Goal: Task Accomplishment & Management: Complete application form

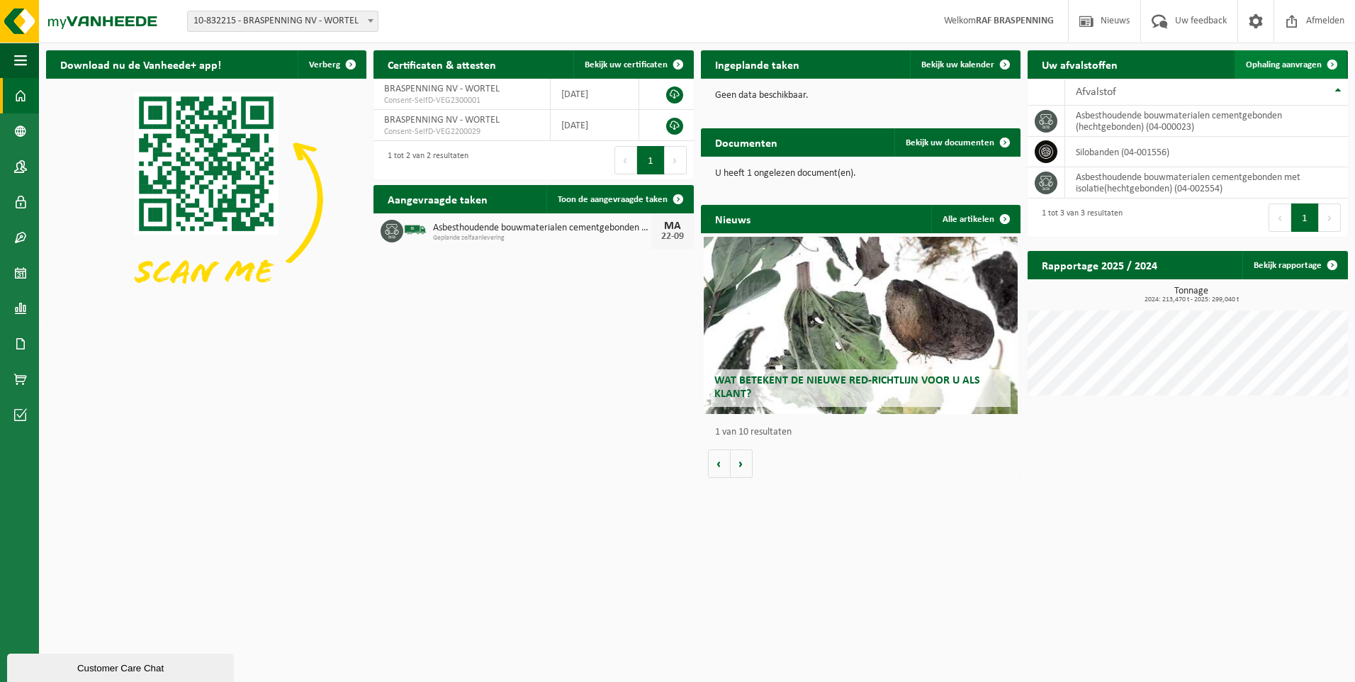
click at [1292, 64] on span "Ophaling aanvragen" at bounding box center [1284, 64] width 76 height 9
click at [1304, 64] on span "Ophaling aanvragen" at bounding box center [1284, 64] width 76 height 9
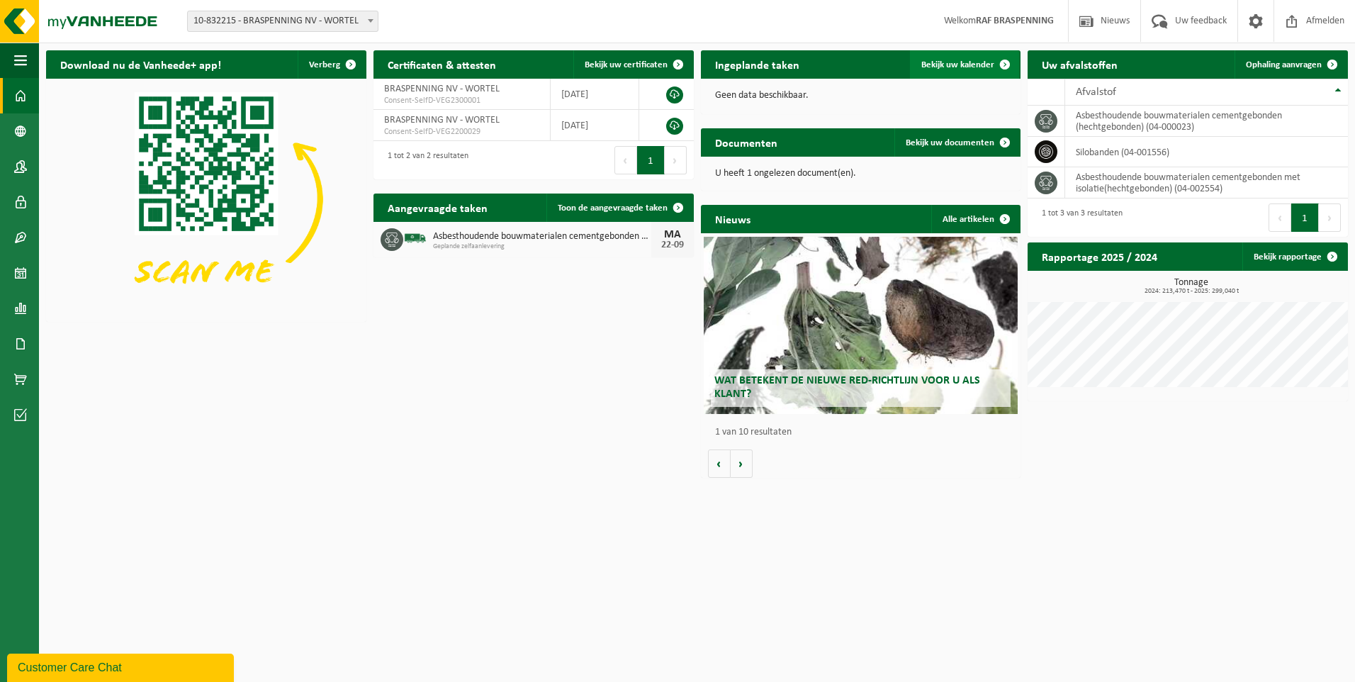
click at [947, 62] on span "Bekijk uw kalender" at bounding box center [957, 64] width 73 height 9
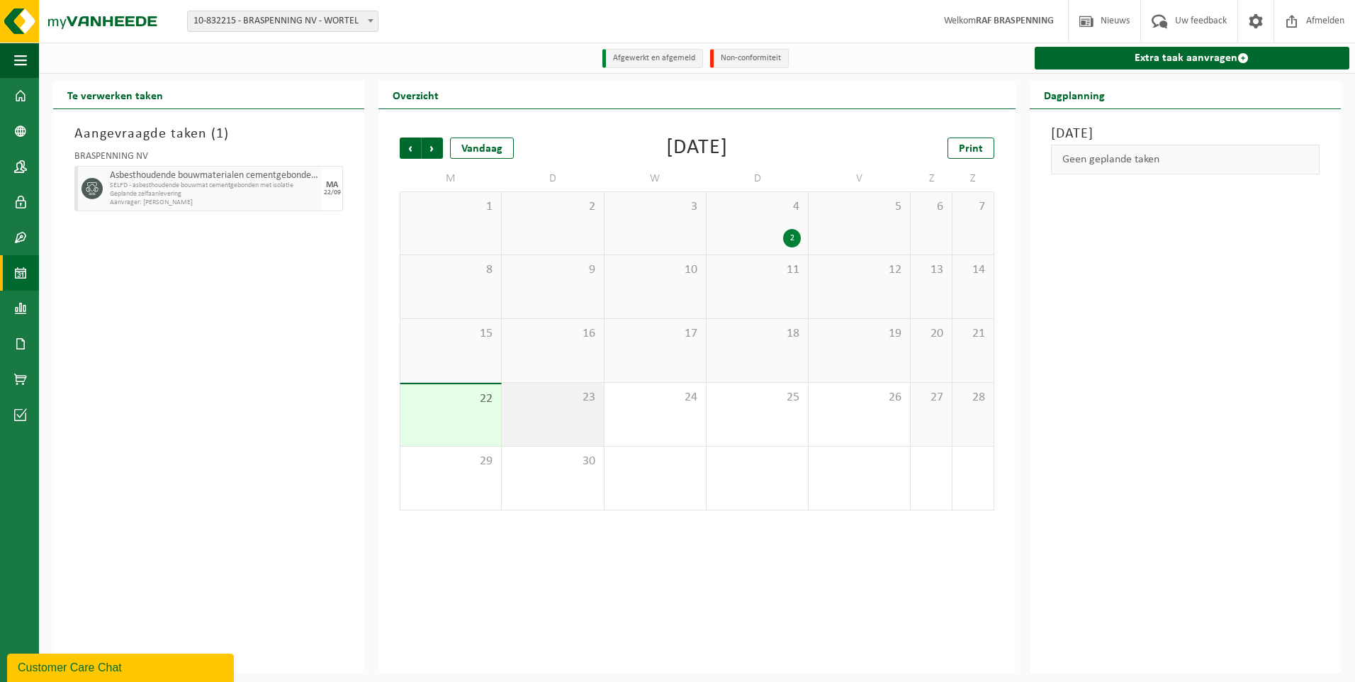
click at [568, 418] on div "23" at bounding box center [552, 414] width 101 height 63
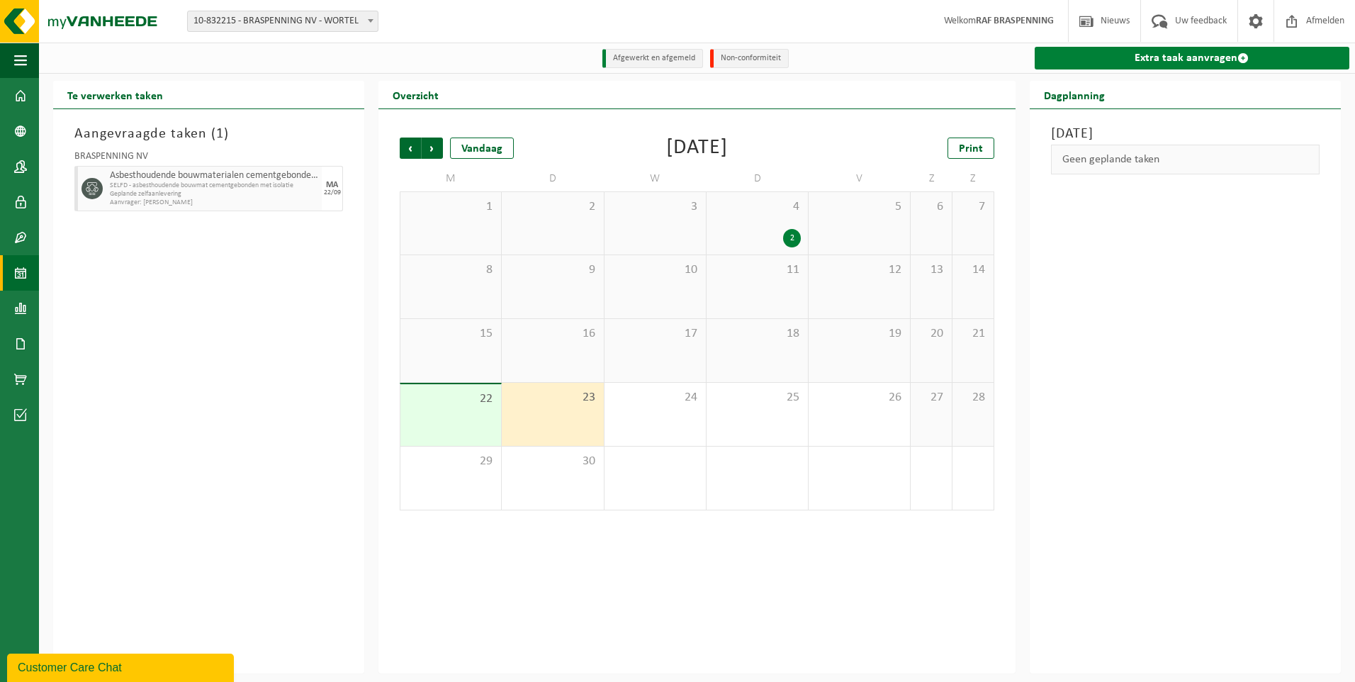
click at [1168, 55] on link "Extra taak aanvragen" at bounding box center [1192, 58] width 315 height 23
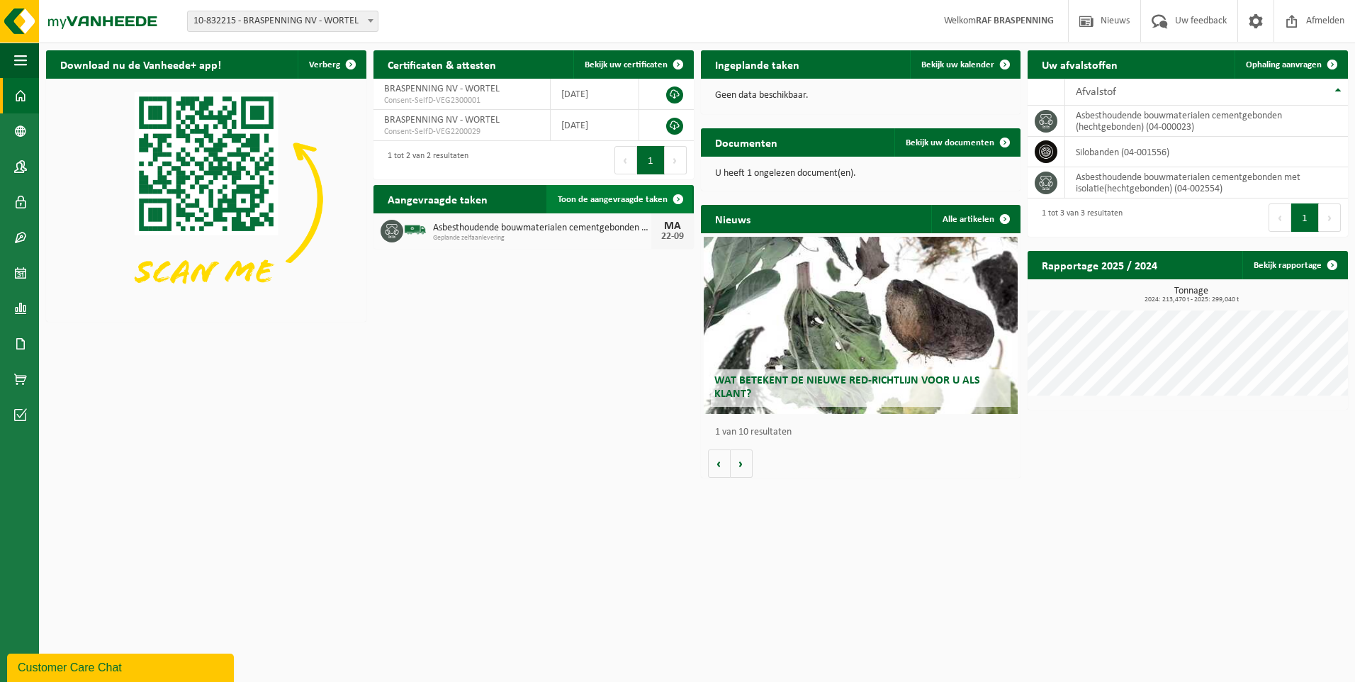
click at [599, 199] on span "Toon de aangevraagde taken" at bounding box center [613, 199] width 110 height 9
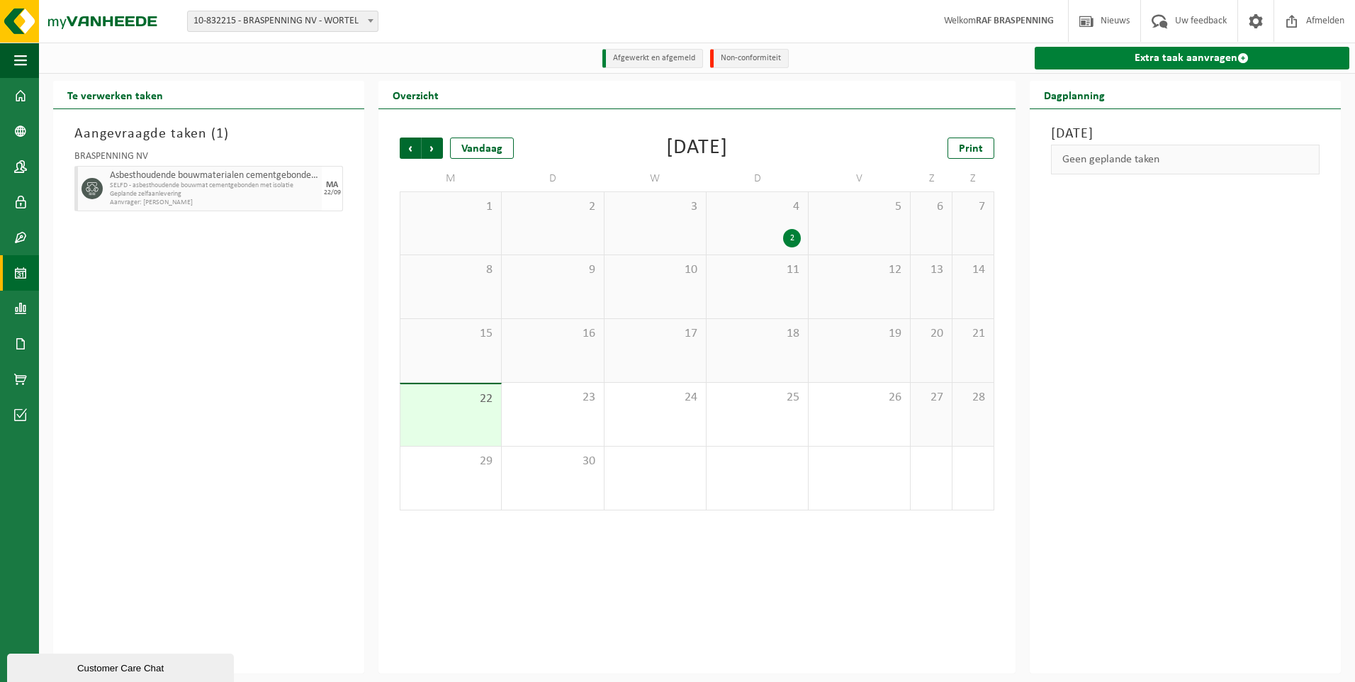
click at [1156, 57] on link "Extra taak aanvragen" at bounding box center [1192, 58] width 315 height 23
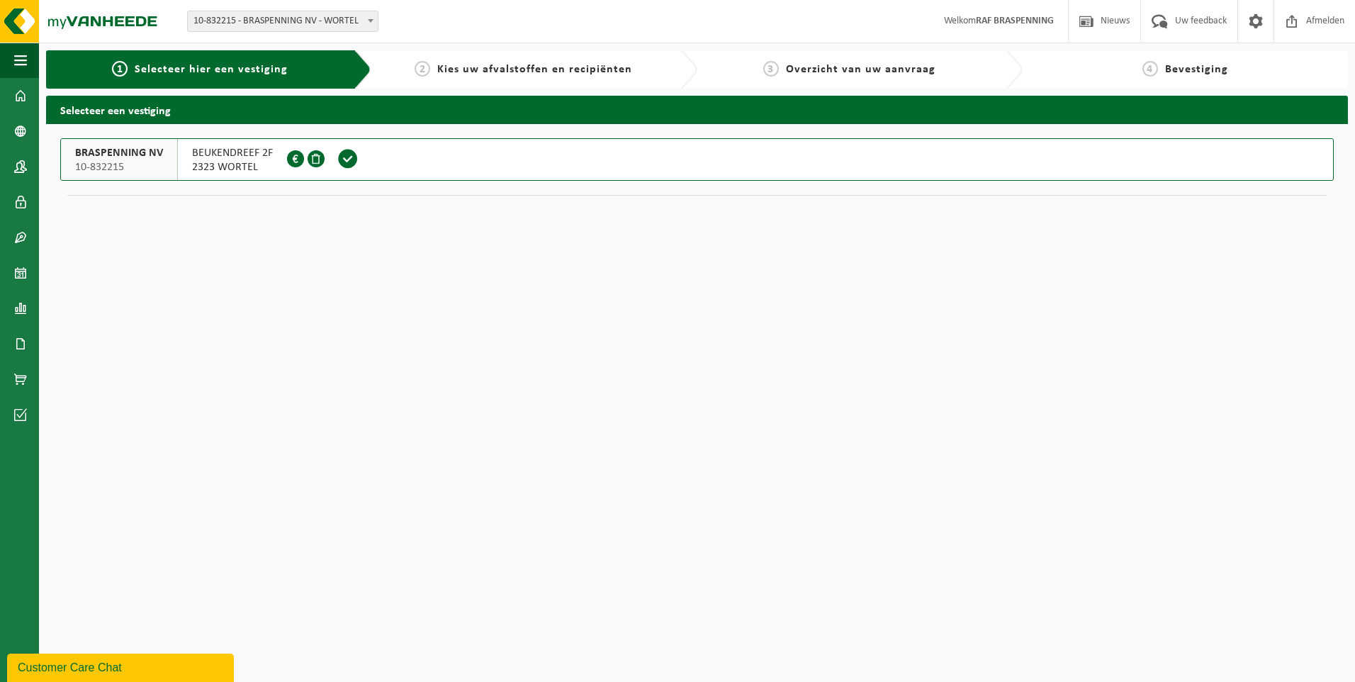
click at [223, 167] on span "2323 WORTEL" at bounding box center [232, 167] width 81 height 14
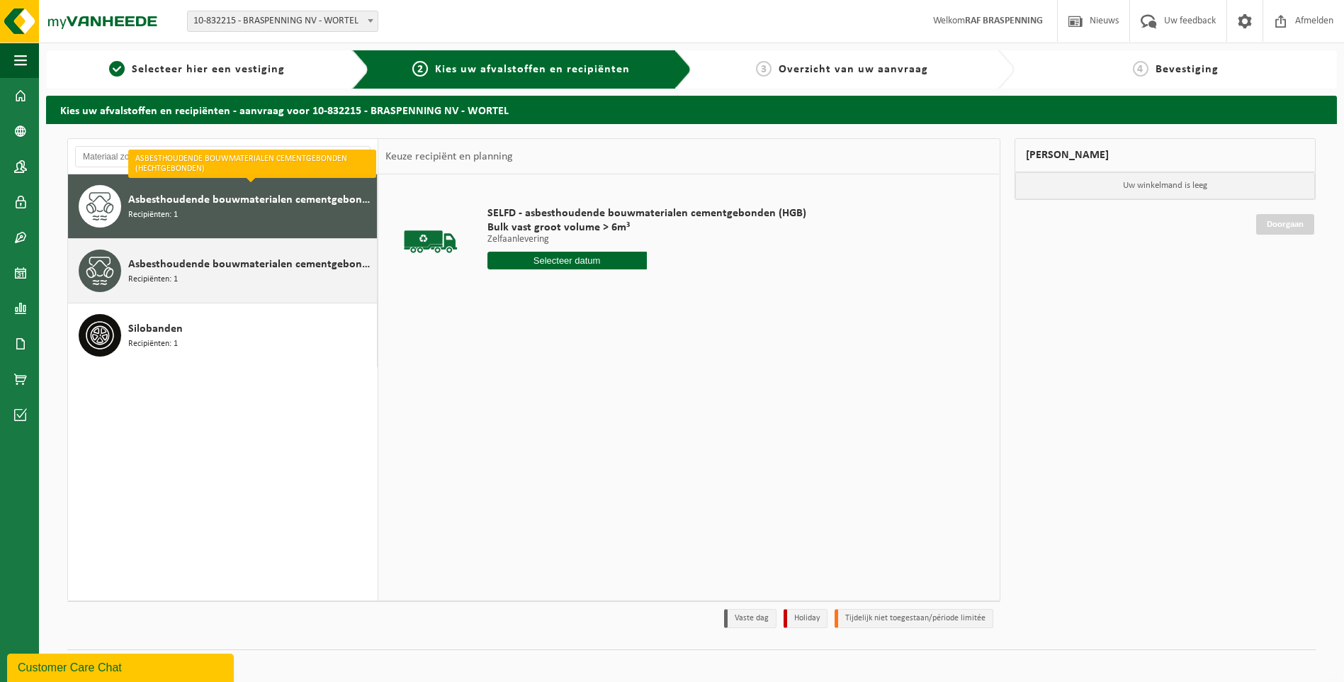
click at [188, 257] on span "Asbesthoudende bouwmaterialen cementgebonden met isolatie(hechtgebonden)" at bounding box center [250, 264] width 245 height 17
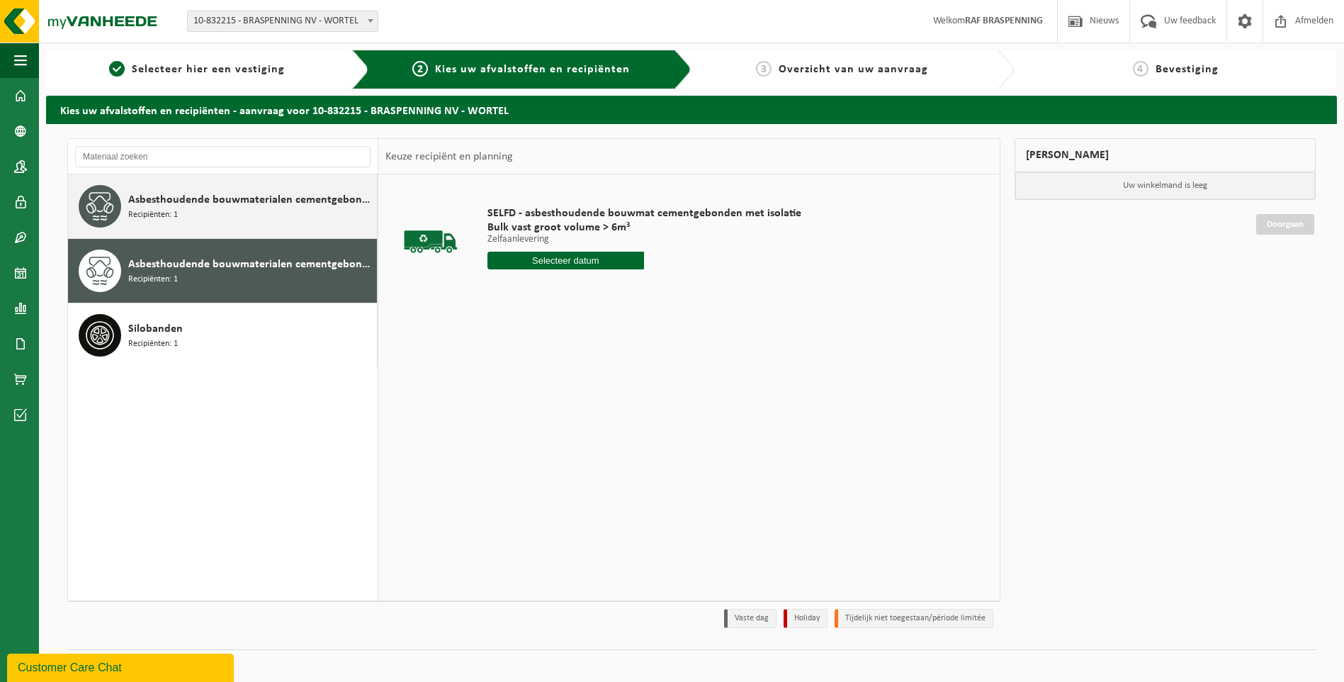
click at [210, 207] on span "Asbesthoudende bouwmaterialen cementgebonden (hechtgebonden)" at bounding box center [250, 199] width 245 height 17
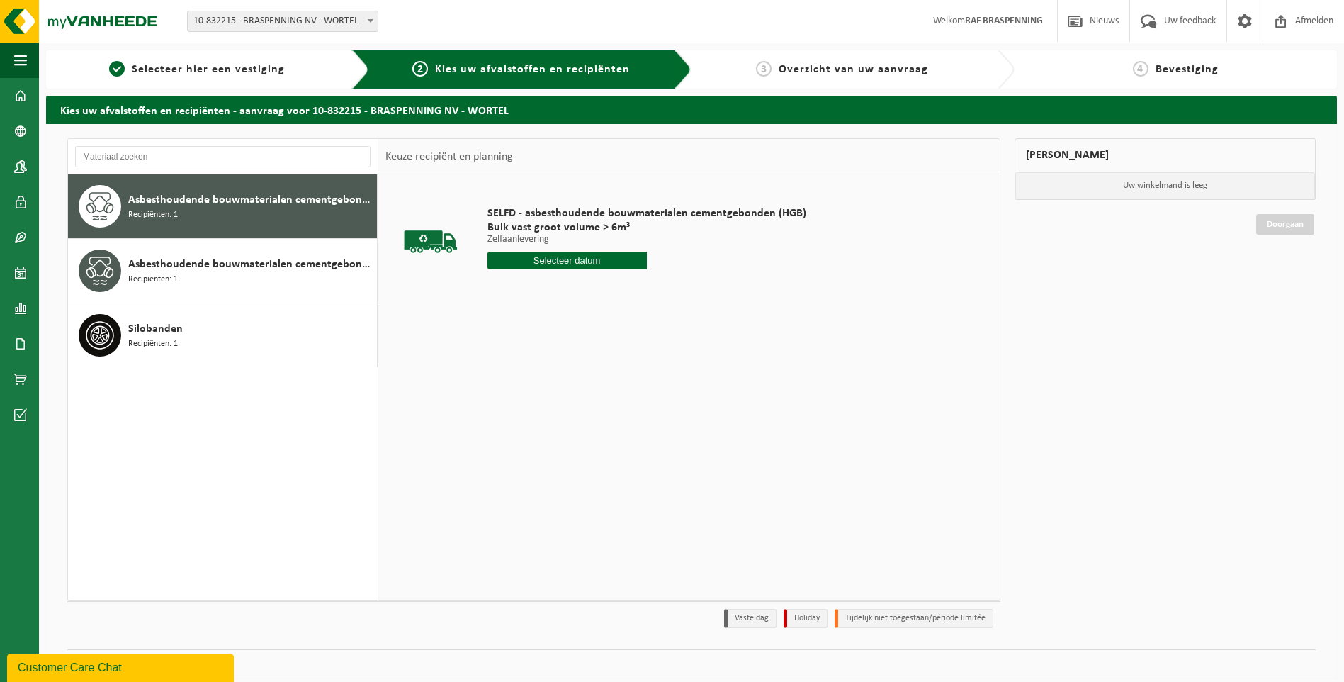
click at [565, 261] on input "text" at bounding box center [567, 261] width 159 height 18
click at [531, 414] on div "23" at bounding box center [525, 409] width 25 height 23
type input "Van 2025-09-23"
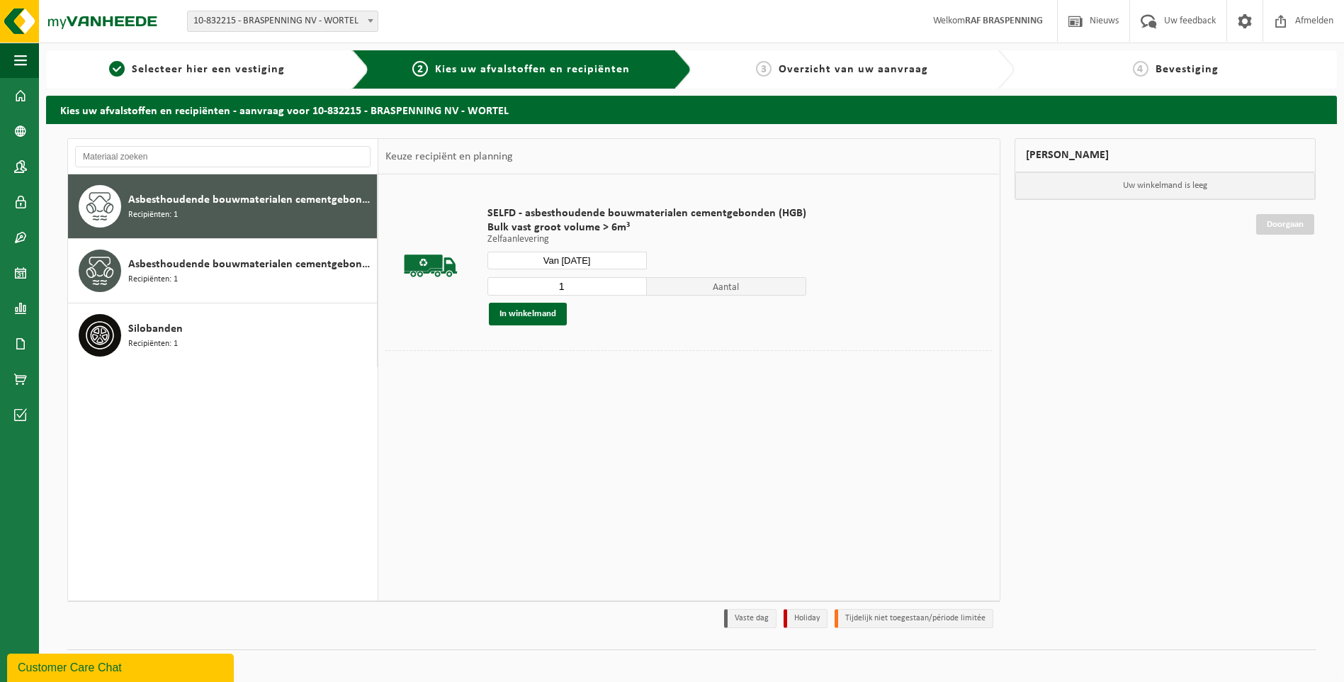
click at [580, 289] on input "1" at bounding box center [567, 286] width 159 height 18
type input "2"
click at [631, 284] on input "2" at bounding box center [567, 286] width 159 height 18
click at [526, 315] on button "In winkelmand" at bounding box center [528, 314] width 78 height 23
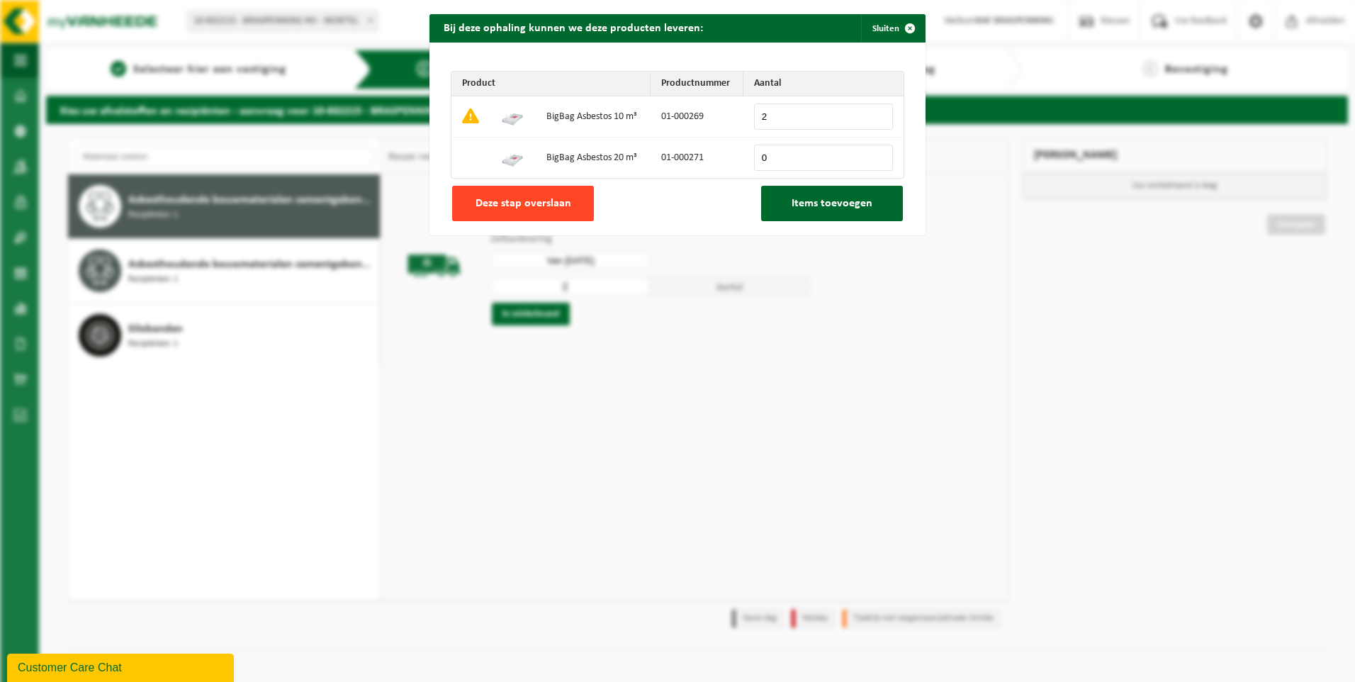
click at [511, 205] on span "Deze stap overslaan" at bounding box center [523, 203] width 96 height 11
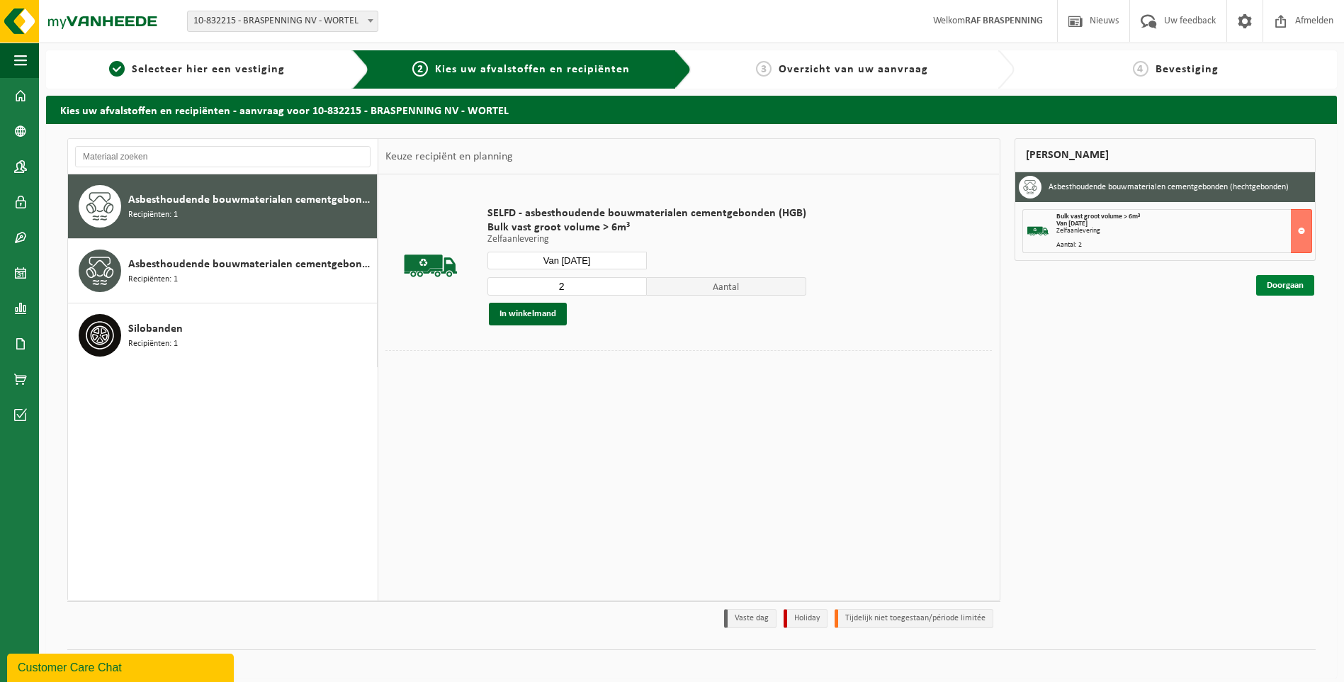
click at [1276, 289] on link "Doorgaan" at bounding box center [1285, 285] width 58 height 21
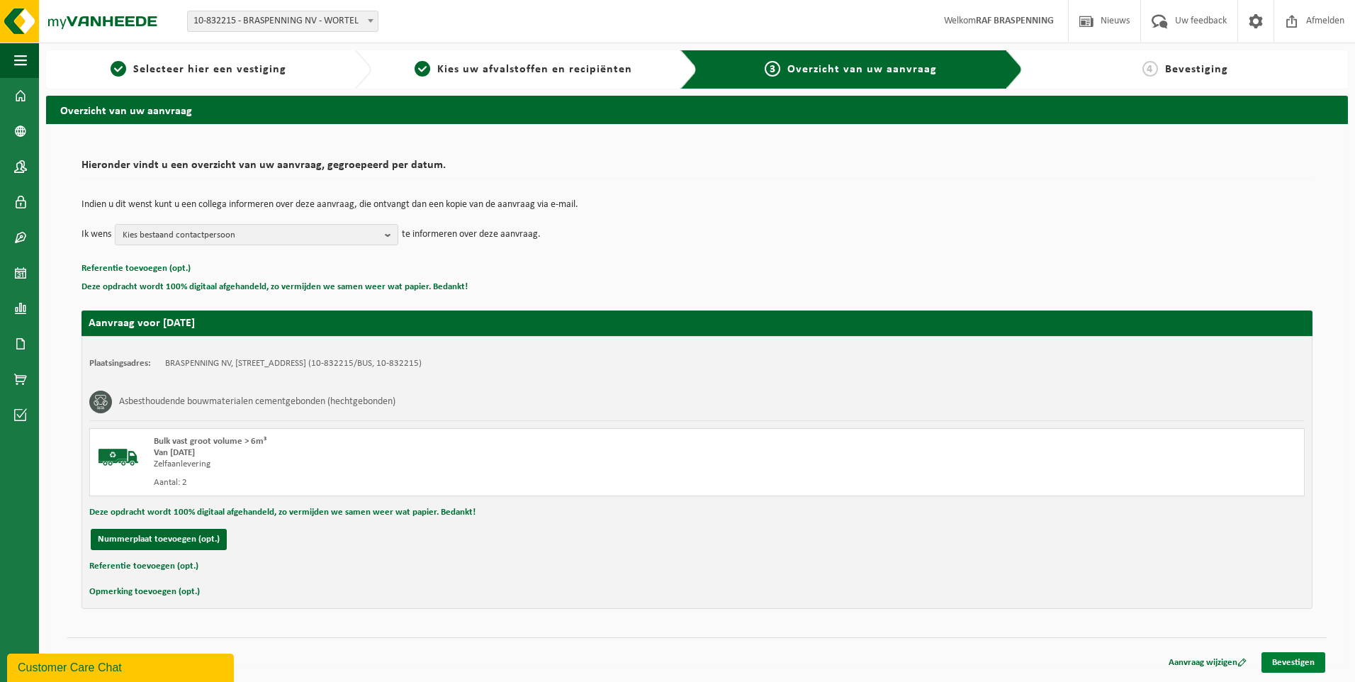
click at [1295, 662] on link "Bevestigen" at bounding box center [1293, 662] width 64 height 21
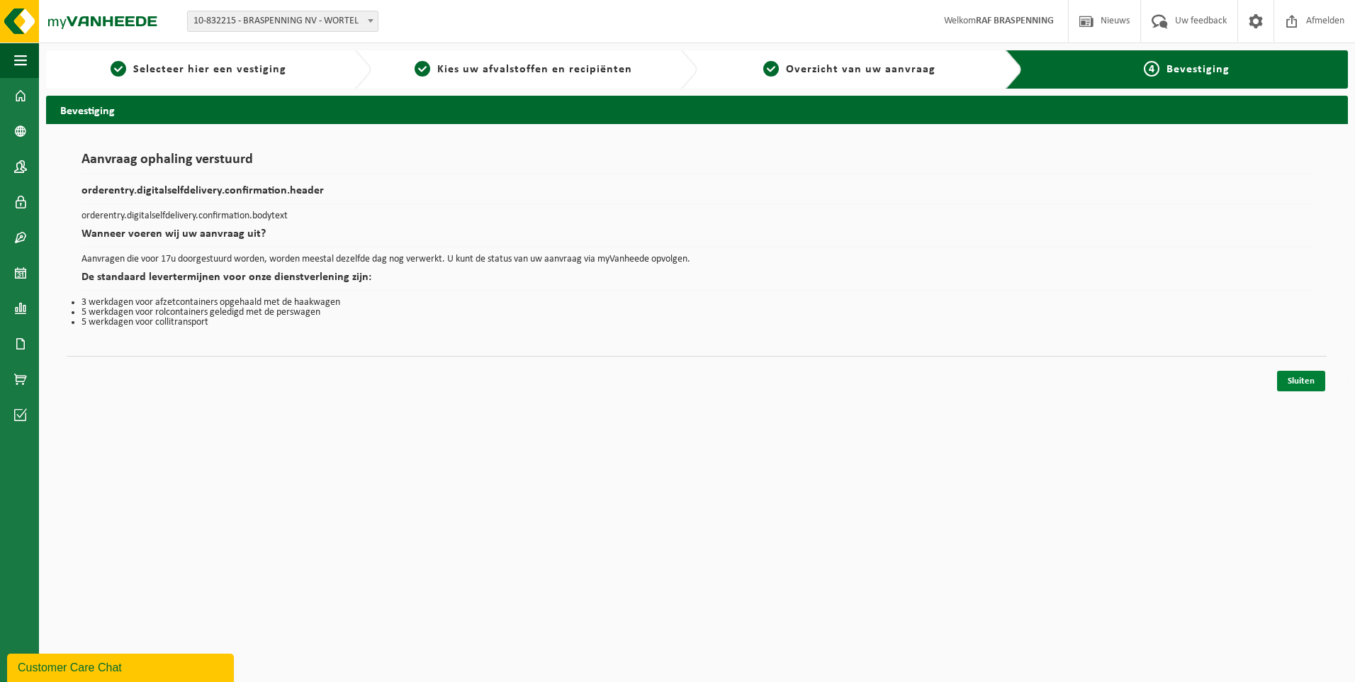
click at [1293, 383] on link "Sluiten" at bounding box center [1301, 381] width 48 height 21
